Goal: Task Accomplishment & Management: Manage account settings

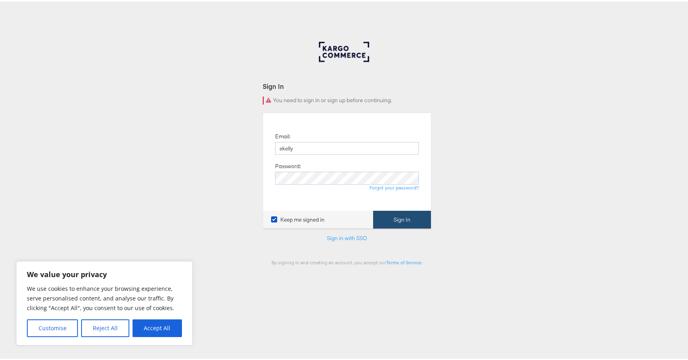
click at [402, 221] on button "Sign In" at bounding box center [402, 218] width 58 height 18
click at [332, 149] on input "ekelly" at bounding box center [347, 146] width 144 height 13
click at [253, 185] on div "Sign In You need to sign in or sign up before continuing. Email: ekelly Passwor…" at bounding box center [347, 241] width 694 height 402
click at [296, 148] on input "ekelly" at bounding box center [347, 146] width 144 height 13
type input "ekelly@kargo.com"
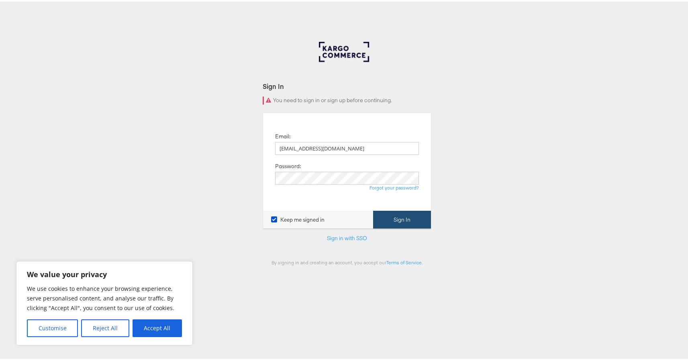
click at [414, 224] on button "Sign In" at bounding box center [402, 218] width 58 height 18
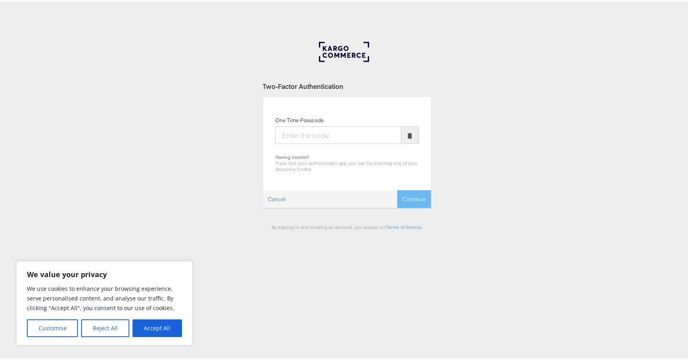
click at [351, 138] on input "One Time Passcode" at bounding box center [338, 134] width 126 height 18
click at [331, 137] on input "One Time Passcode" at bounding box center [338, 134] width 126 height 18
type input "772837"
click at [417, 196] on button "Continue" at bounding box center [414, 197] width 34 height 18
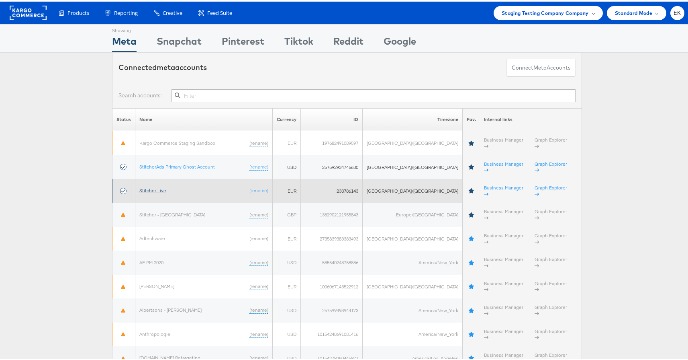
click at [150, 186] on link "Stitcher Live" at bounding box center [152, 189] width 27 height 6
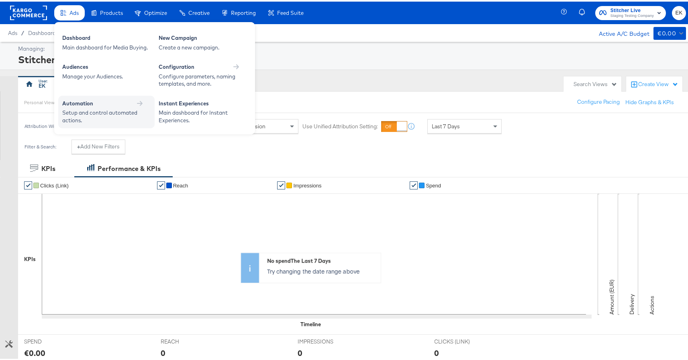
click at [90, 110] on div "Setup and control automated actions." at bounding box center [102, 114] width 80 height 15
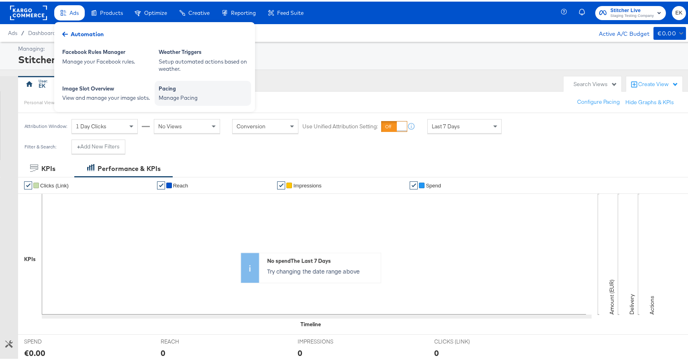
click at [184, 86] on div "Pacing" at bounding box center [203, 88] width 88 height 10
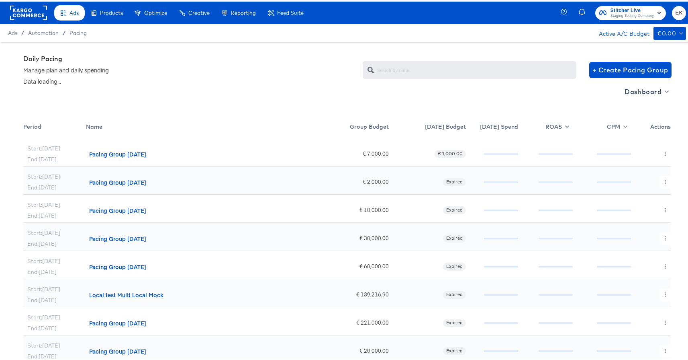
scroll to position [51, 0]
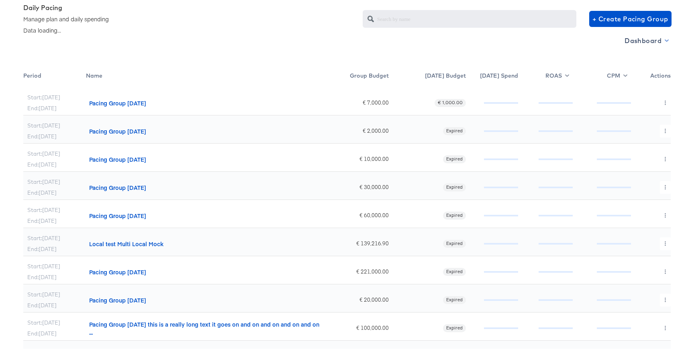
click at [659, 36] on span "Dashboard" at bounding box center [646, 38] width 43 height 11
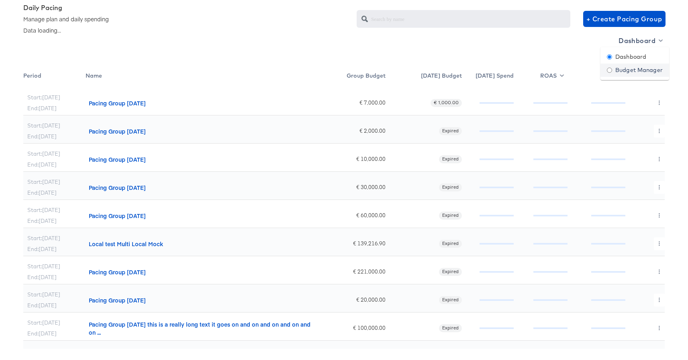
click at [627, 69] on div "Budget Manager" at bounding box center [635, 68] width 56 height 8
radio input "false"
radio input "true"
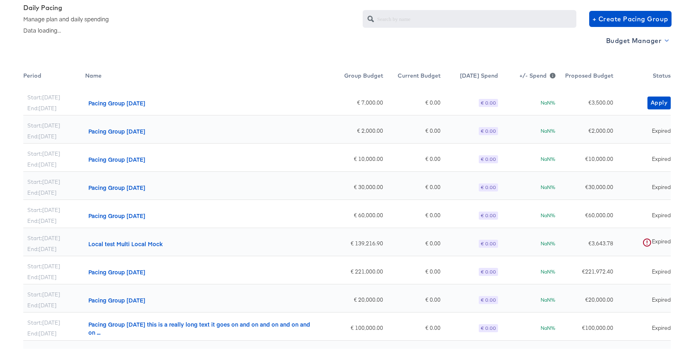
click at [644, 40] on span "Budget Manager" at bounding box center [636, 38] width 61 height 11
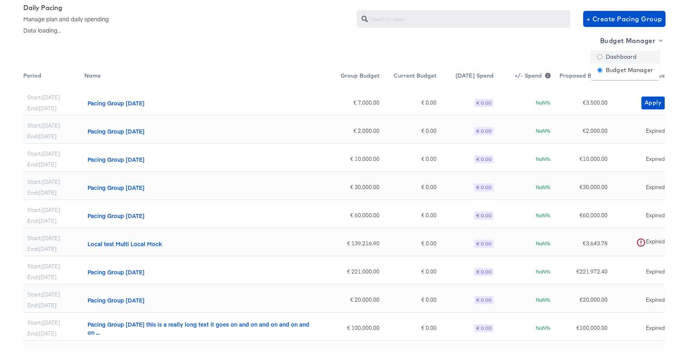
click at [623, 57] on div "Dashboard" at bounding box center [616, 55] width 39 height 8
radio input "true"
radio input "false"
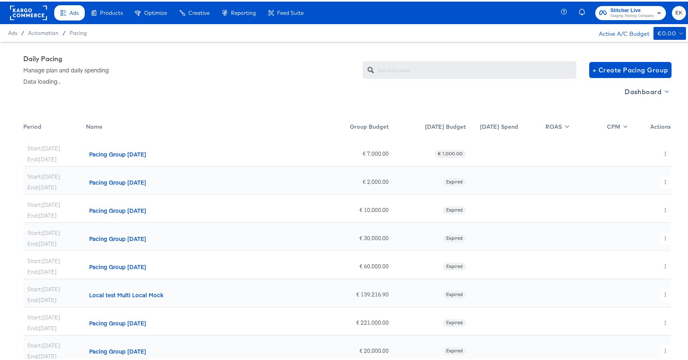
click at [653, 91] on span "Dashboard" at bounding box center [646, 89] width 43 height 11
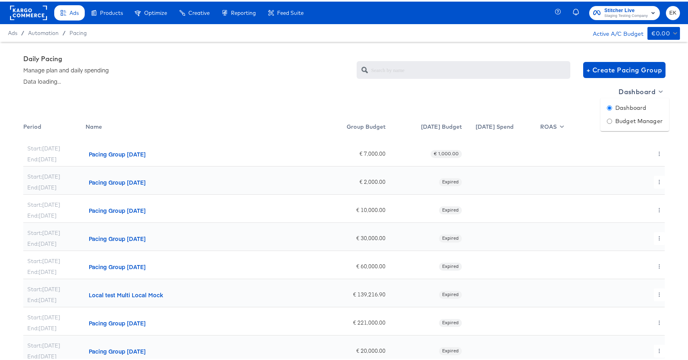
click at [679, 0] on div at bounding box center [347, 0] width 694 height 0
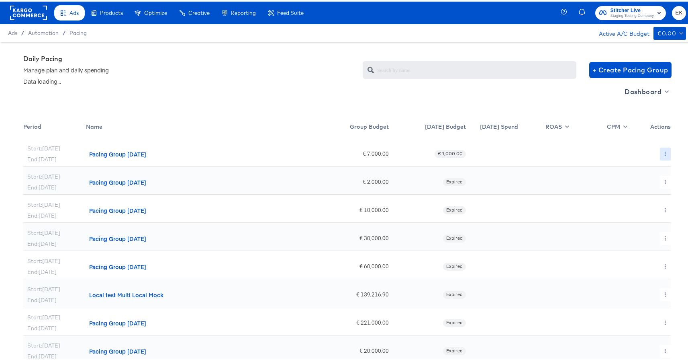
click at [663, 153] on icon "button" at bounding box center [665, 152] width 4 height 4
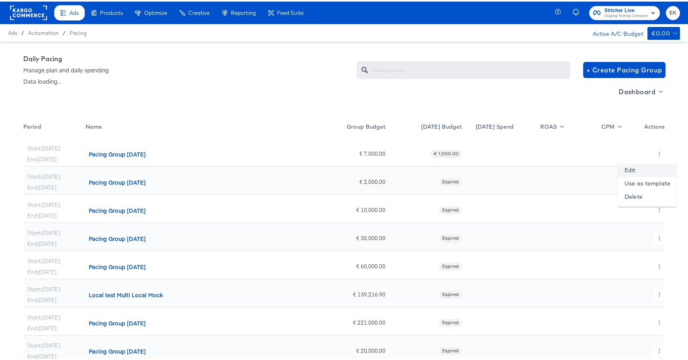
click at [632, 171] on link "Edit" at bounding box center [647, 168] width 59 height 13
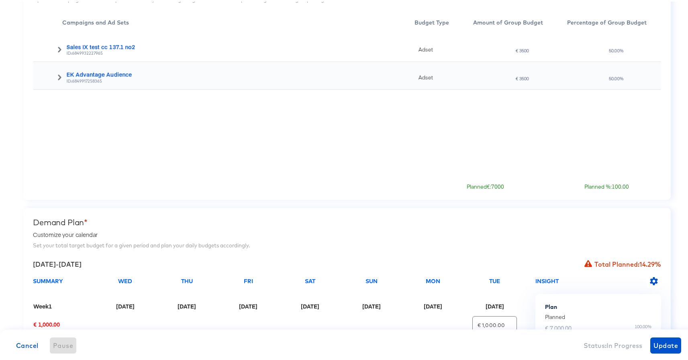
scroll to position [401, 0]
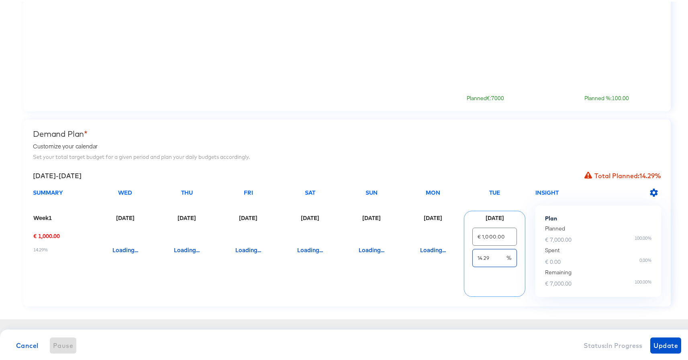
drag, startPoint x: 488, startPoint y: 258, endPoint x: 467, endPoint y: 259, distance: 21.3
click at [467, 259] on div "€ 1,000.00 14.29 %" at bounding box center [494, 254] width 61 height 71
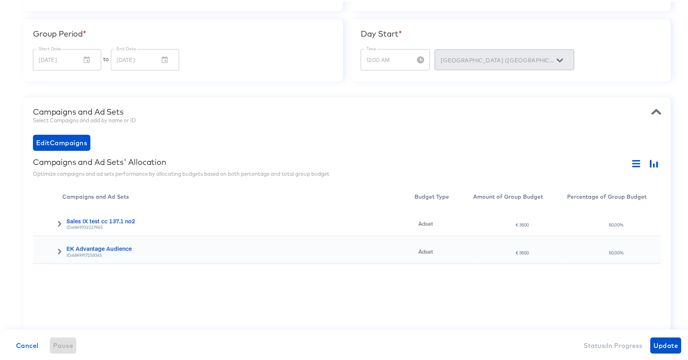
scroll to position [0, 0]
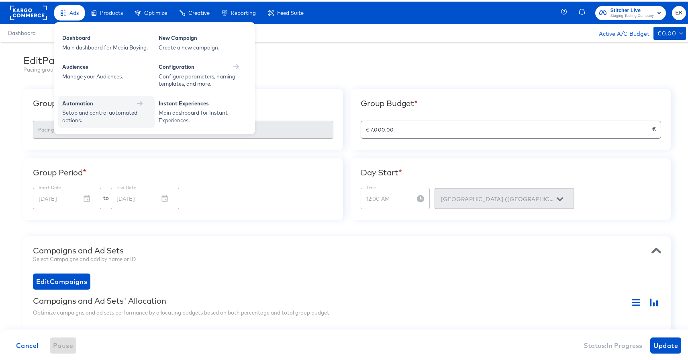
click at [84, 107] on div "Automation" at bounding box center [106, 103] width 88 height 10
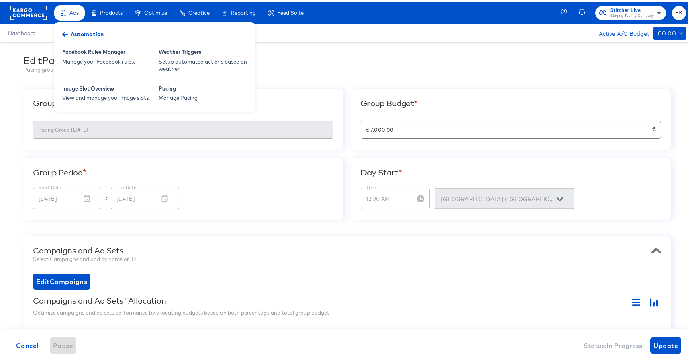
click at [182, 110] on div "Facebook Rules Manager Manage your Facebook rules. Weather Triggers Setup autom…" at bounding box center [154, 65] width 201 height 90
click at [194, 98] on div "Manage Pacing" at bounding box center [203, 96] width 88 height 8
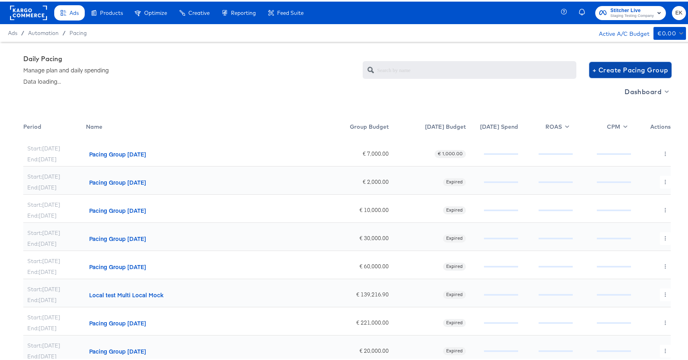
click at [617, 69] on span "+ Create Pacing Group" at bounding box center [630, 68] width 76 height 11
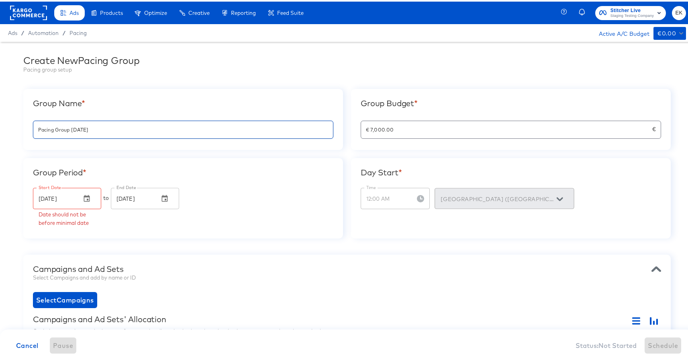
drag, startPoint x: 107, startPoint y: 129, endPoint x: 28, endPoint y: 127, distance: 79.2
click at [28, 127] on div "Group Name * Pacing Group 2025-08-26" at bounding box center [183, 117] width 320 height 61
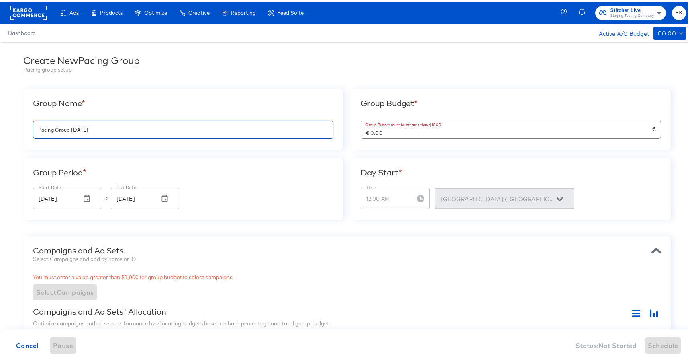
click at [112, 129] on input "Pacing Group [DATE]" at bounding box center [183, 124] width 300 height 17
drag, startPoint x: 386, startPoint y: 129, endPoint x: 355, endPoint y: 130, distance: 30.9
click at [355, 130] on div "Group Budget * Group Budget must be greater than $1000 € 0.00 €" at bounding box center [511, 117] width 320 height 61
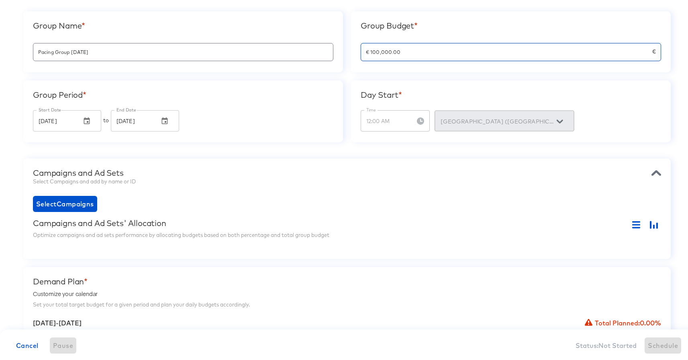
scroll to position [82, 0]
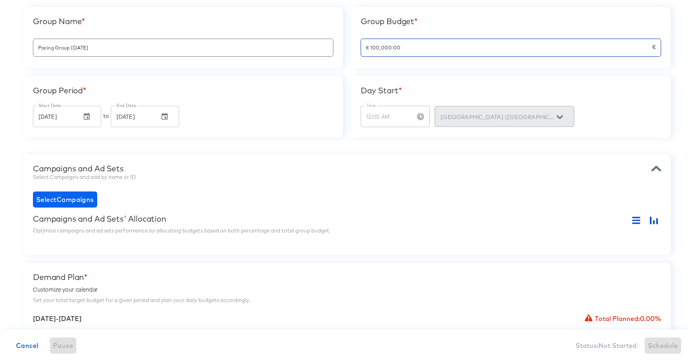
type input "€ 100,000.00"
click at [62, 197] on span "Select Campaigns" at bounding box center [65, 197] width 58 height 11
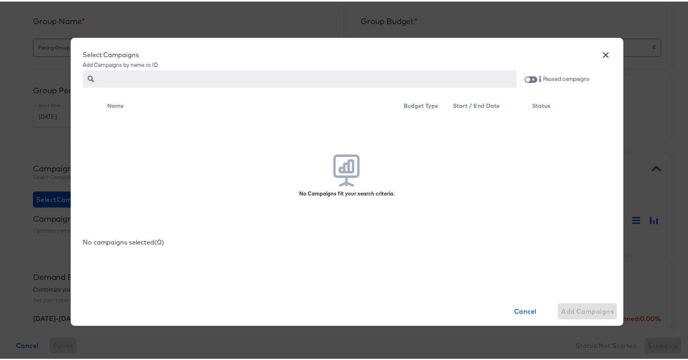
click at [527, 81] on div "Paused campaigns" at bounding box center [568, 77] width 87 height 20
click at [527, 79] on input "checkbox" at bounding box center [527, 79] width 19 height 6
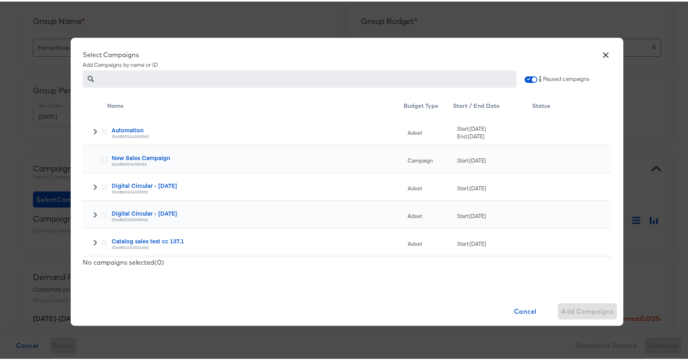
click at [93, 131] on icon at bounding box center [95, 130] width 6 height 6
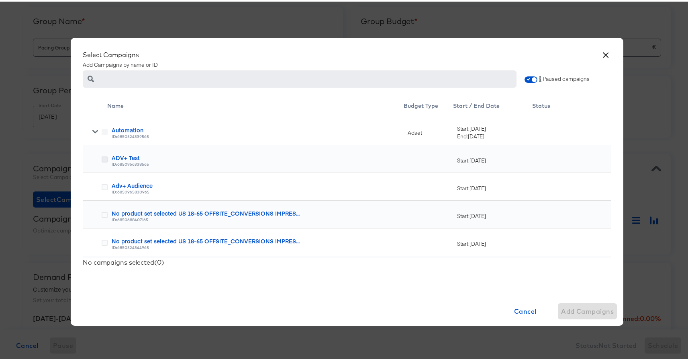
click at [102, 156] on icon at bounding box center [105, 158] width 6 height 6
click at [0, 0] on input "checkbox" at bounding box center [0, 0] width 0 height 0
click at [102, 188] on icon at bounding box center [105, 185] width 6 height 6
click at [0, 0] on input "checkbox" at bounding box center [0, 0] width 0 height 0
click at [104, 213] on icon at bounding box center [105, 213] width 6 height 6
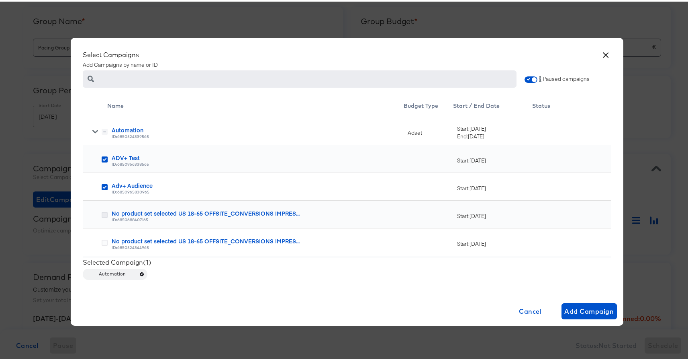
click at [0, 0] on input "checkbox" at bounding box center [0, 0] width 0 height 0
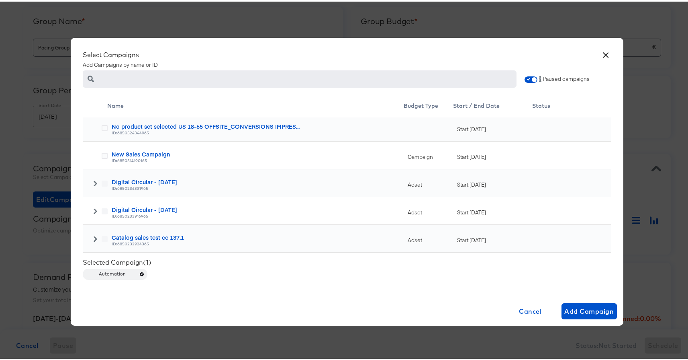
scroll to position [124, 0]
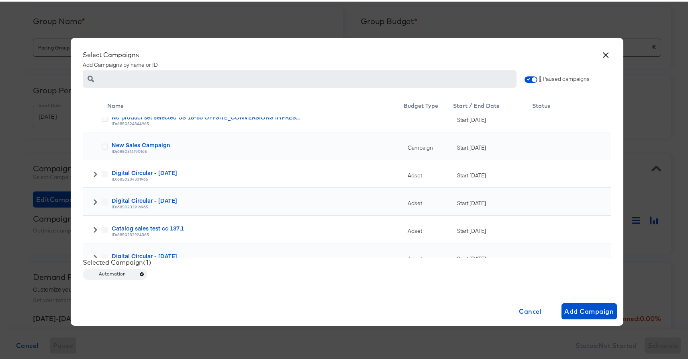
click at [92, 174] on icon at bounding box center [95, 173] width 6 height 6
click at [102, 201] on icon at bounding box center [105, 200] width 6 height 6
click at [0, 0] on input "checkbox" at bounding box center [0, 0] width 0 height 0
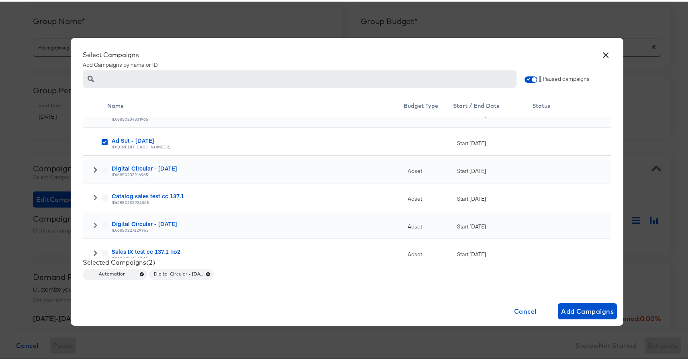
scroll to position [187, 0]
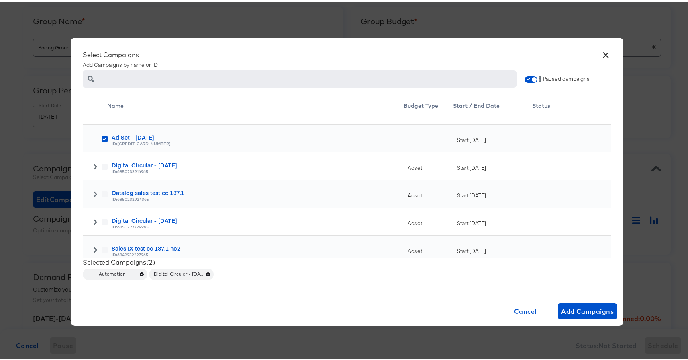
click at [92, 165] on icon at bounding box center [95, 165] width 6 height 6
click at [103, 194] on icon at bounding box center [105, 193] width 6 height 6
click at [0, 0] on input "checkbox" at bounding box center [0, 0] width 0 height 0
click at [532, 80] on input "checkbox" at bounding box center [534, 79] width 19 height 6
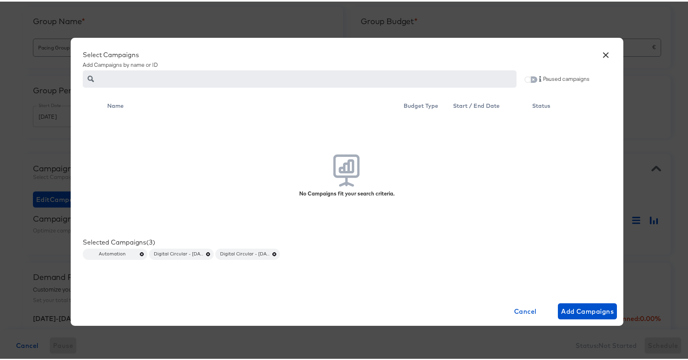
click at [525, 79] on input "checkbox" at bounding box center [527, 79] width 19 height 6
checkbox input "true"
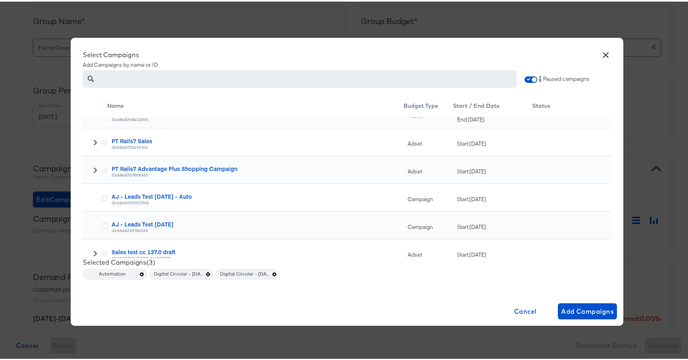
scroll to position [405, 0]
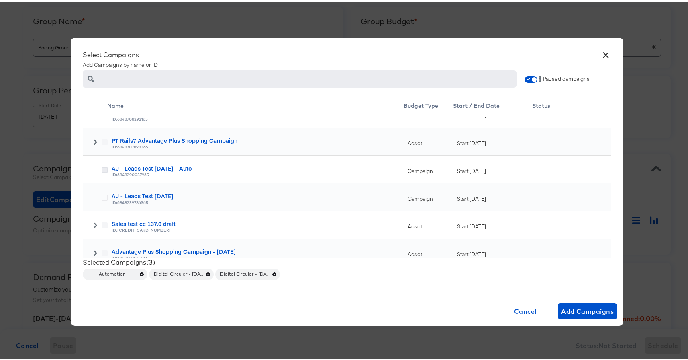
click at [102, 168] on icon at bounding box center [105, 168] width 6 height 6
click at [0, 0] on input "checkbox" at bounding box center [0, 0] width 0 height 0
click at [102, 195] on icon at bounding box center [105, 196] width 6 height 6
click at [0, 0] on input "checkbox" at bounding box center [0, 0] width 0 height 0
click at [102, 169] on icon at bounding box center [105, 168] width 6 height 6
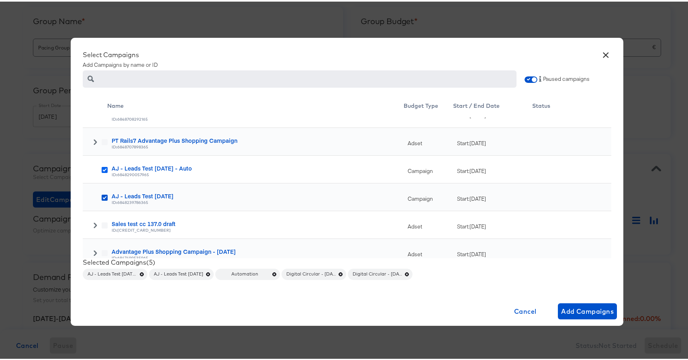
click at [0, 0] on input "checkbox" at bounding box center [0, 0] width 0 height 0
click at [102, 193] on icon at bounding box center [105, 196] width 6 height 6
click at [0, 0] on input "checkbox" at bounding box center [0, 0] width 0 height 0
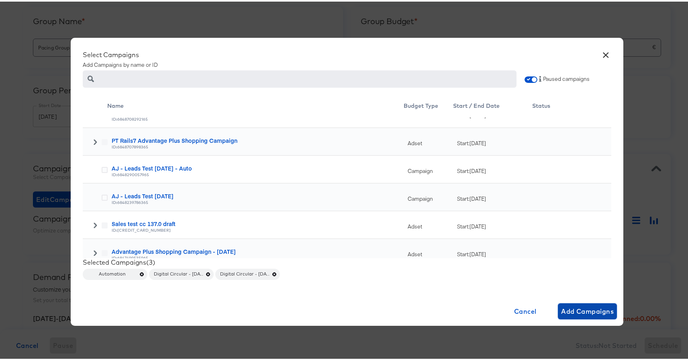
click at [582, 314] on span "Add Campaigns" at bounding box center [587, 309] width 53 height 11
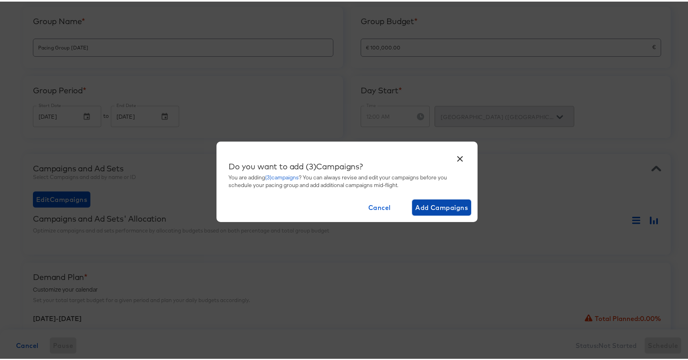
click at [448, 211] on button "Add Campaigns" at bounding box center [441, 206] width 59 height 16
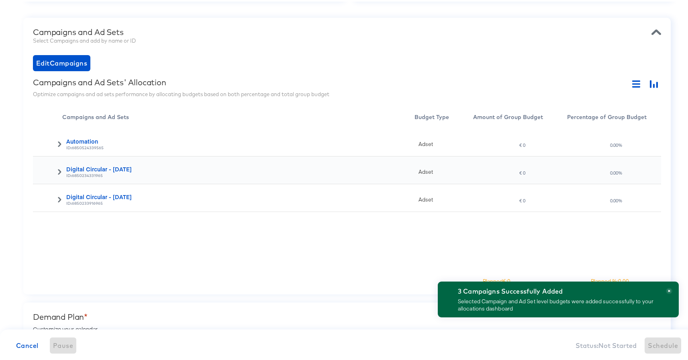
scroll to position [229, 0]
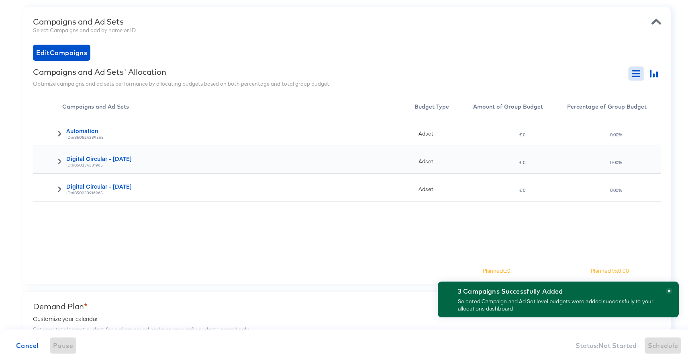
click at [629, 72] on button "button" at bounding box center [636, 71] width 14 height 13
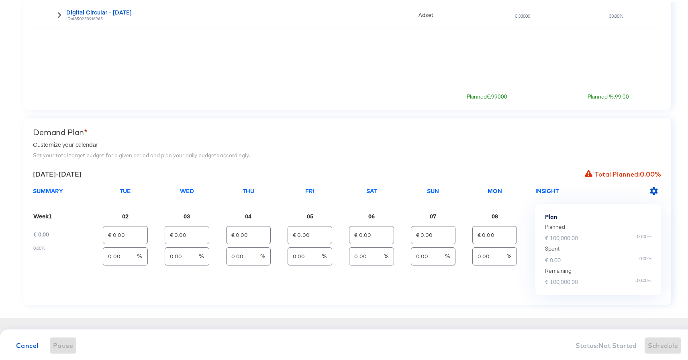
scroll to position [403, 0]
click at [650, 186] on icon "button" at bounding box center [654, 189] width 8 height 8
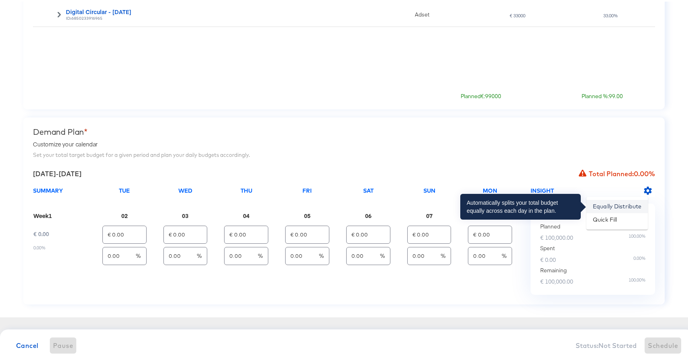
click at [611, 205] on li "Equally Distribute" at bounding box center [616, 204] width 61 height 13
type input "€ 14,285.71"
type input "14.29"
type input "€ 14,285.71"
type input "14.29"
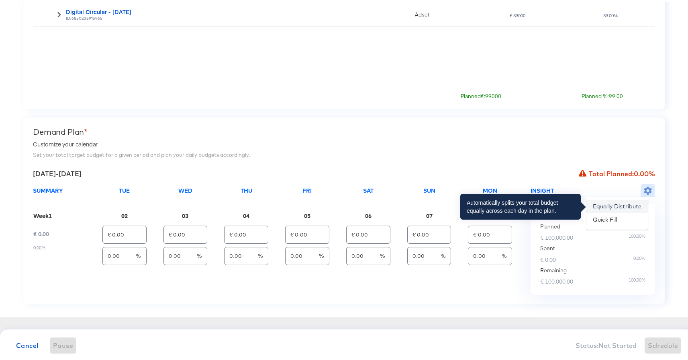
type input "€ 14,285.71"
type input "14.29"
type input "€ 14,285.71"
type input "14.29"
type input "€ 14,285.71"
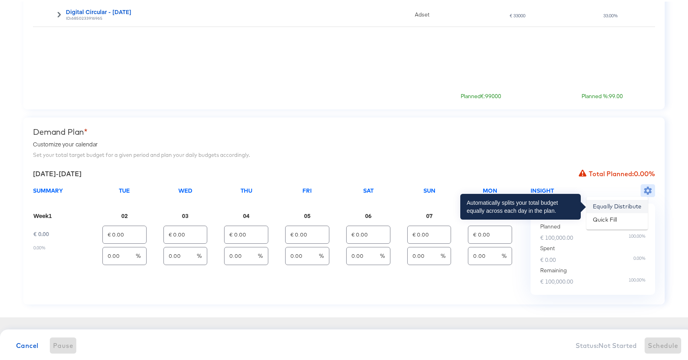
type input "14.29"
type input "€ 14,285.71"
type input "14.29"
type input "€ 14,285.74"
type input "14.29"
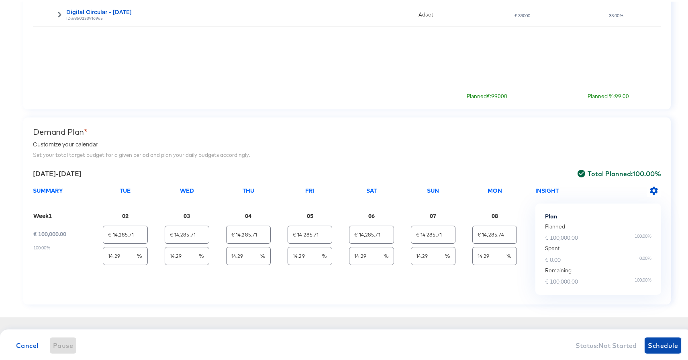
click at [655, 341] on span "Schedule" at bounding box center [663, 343] width 30 height 11
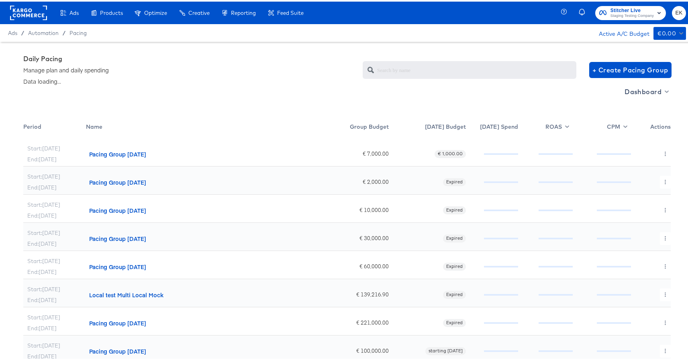
scroll to position [76, 0]
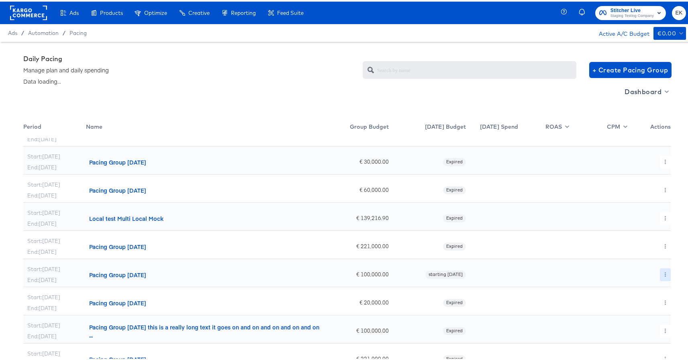
click at [663, 271] on icon "button" at bounding box center [665, 272] width 4 height 4
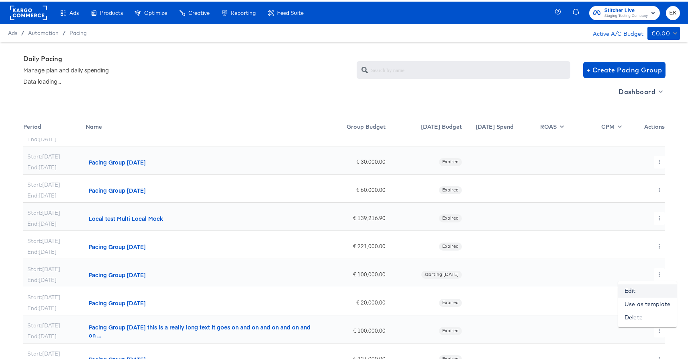
click at [632, 290] on link "Edit" at bounding box center [647, 288] width 59 height 13
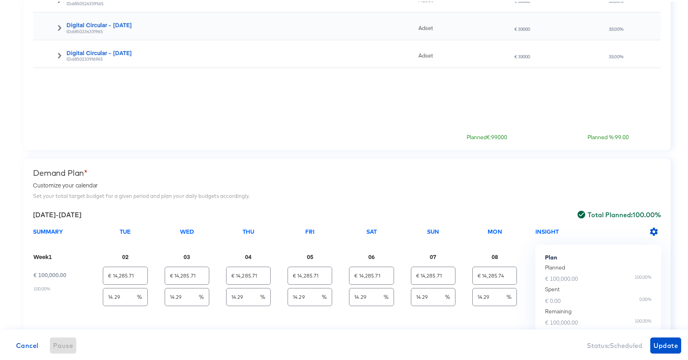
scroll to position [403, 0]
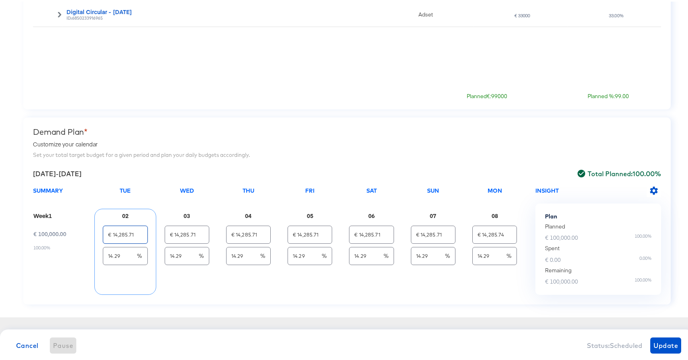
drag, startPoint x: 113, startPoint y: 233, endPoint x: 137, endPoint y: 233, distance: 24.5
click at [137, 233] on input "€ 14,285.71" at bounding box center [125, 229] width 44 height 17
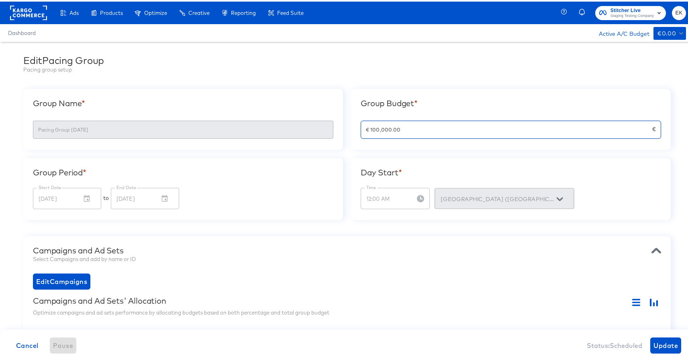
click at [413, 128] on input "€ 100,000.00" at bounding box center [506, 124] width 291 height 17
type input "€ 10,000.00"
type input "€ 1,428.57"
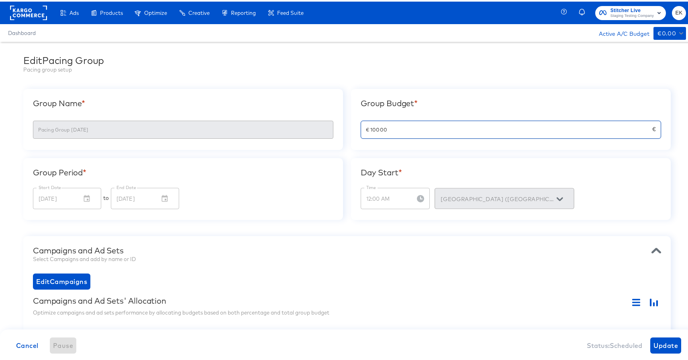
type input "€ 1,428.57"
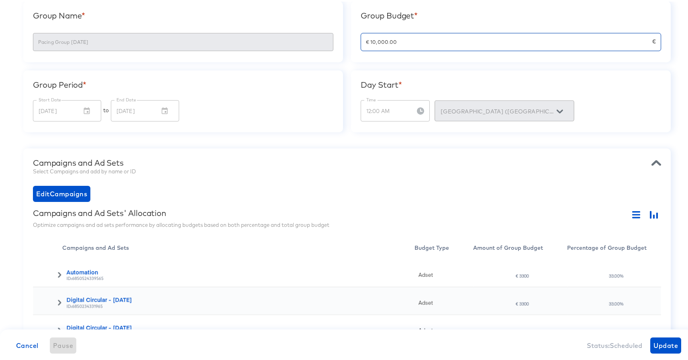
scroll to position [403, 0]
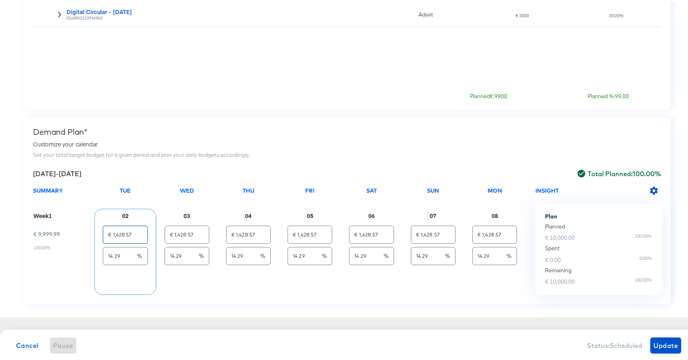
drag, startPoint x: 112, startPoint y: 231, endPoint x: 135, endPoint y: 231, distance: 23.7
click at [135, 231] on input "€ 1,428.57" at bounding box center [125, 229] width 44 height 17
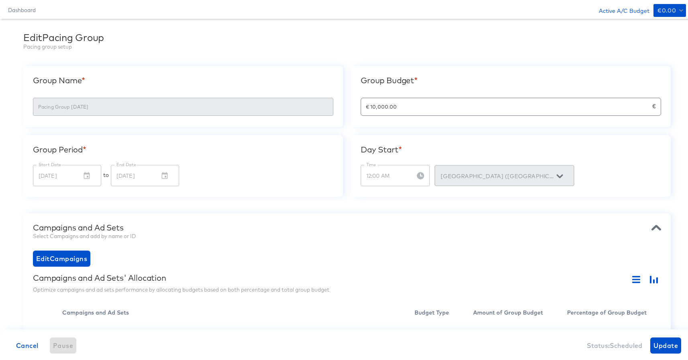
scroll to position [0, 0]
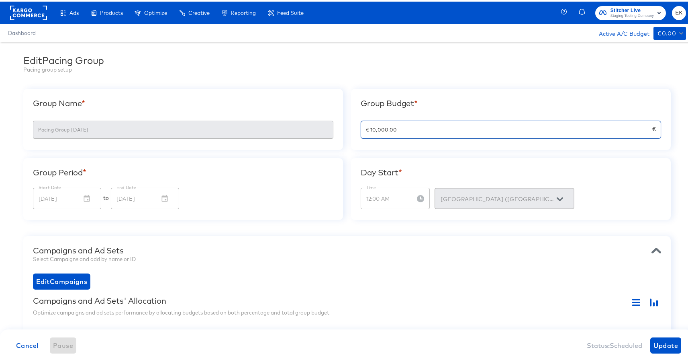
drag, startPoint x: 404, startPoint y: 131, endPoint x: 349, endPoint y: 131, distance: 55.4
click at [351, 131] on div "Group Budget * € 10,000.00 €" at bounding box center [511, 117] width 320 height 61
type input "€ 5,000.00"
type input "€ 714.29"
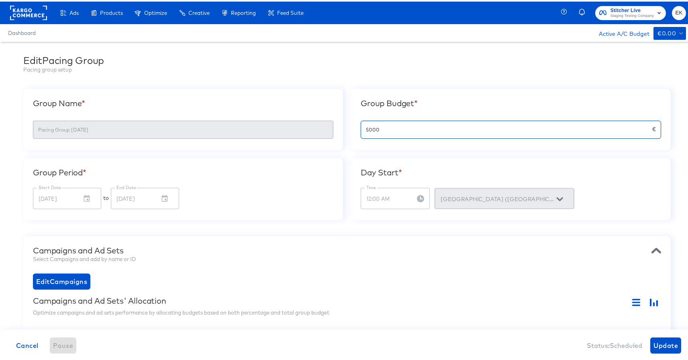
type input "€ 714.29"
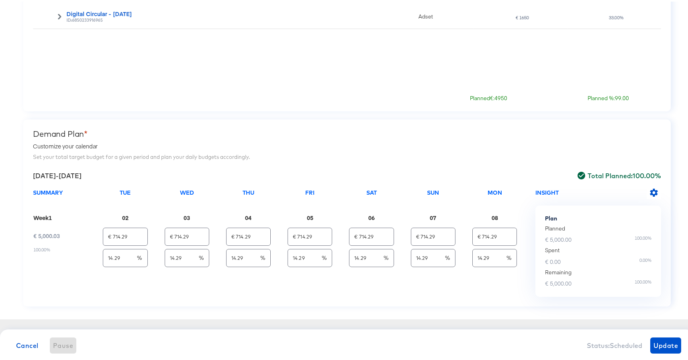
scroll to position [401, 0]
type input "€ 5,000.00"
